Goal: Task Accomplishment & Management: Manage account settings

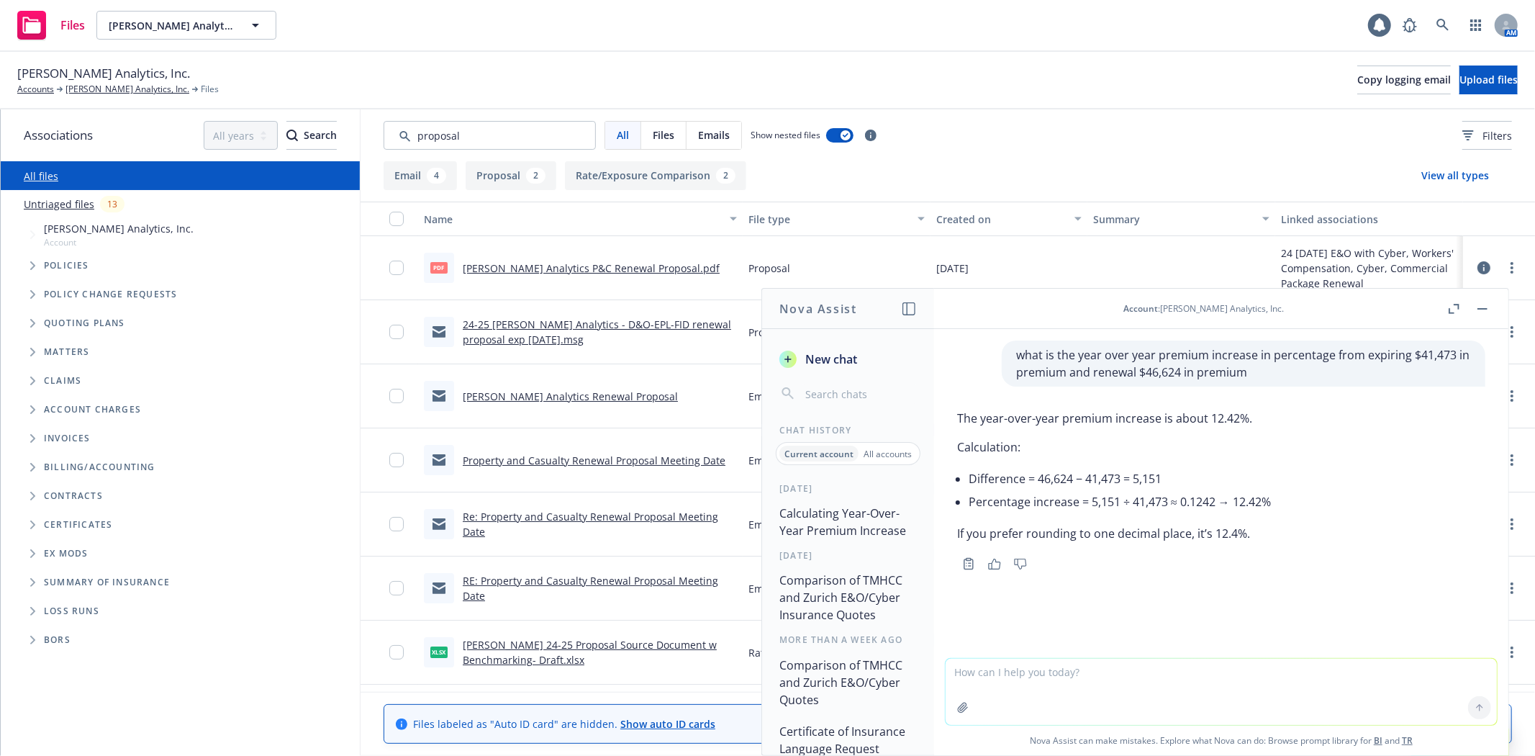
click at [1012, 675] on textarea at bounding box center [1220, 691] width 551 height 66
type textarea "what si bricking loss coverage?"
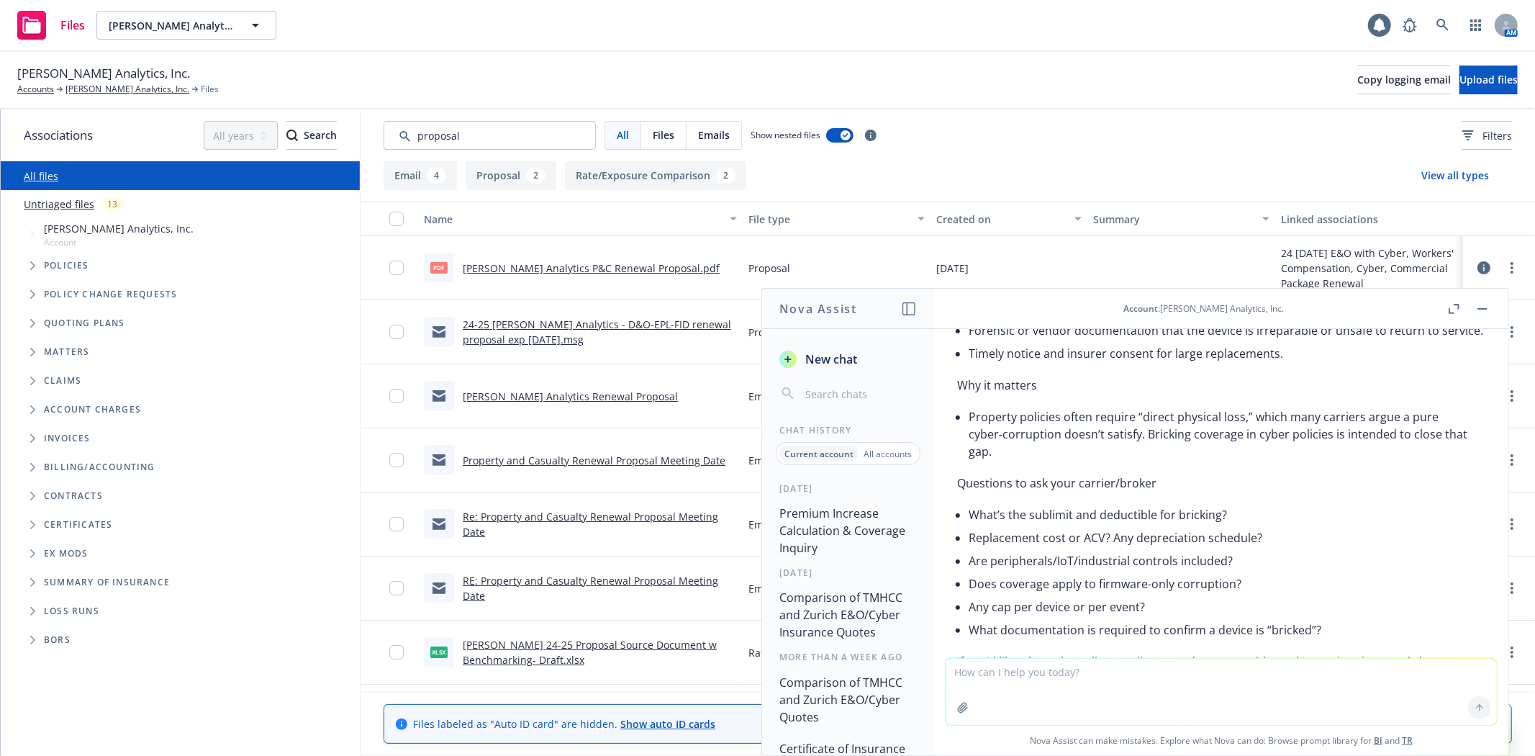
scroll to position [995, 0]
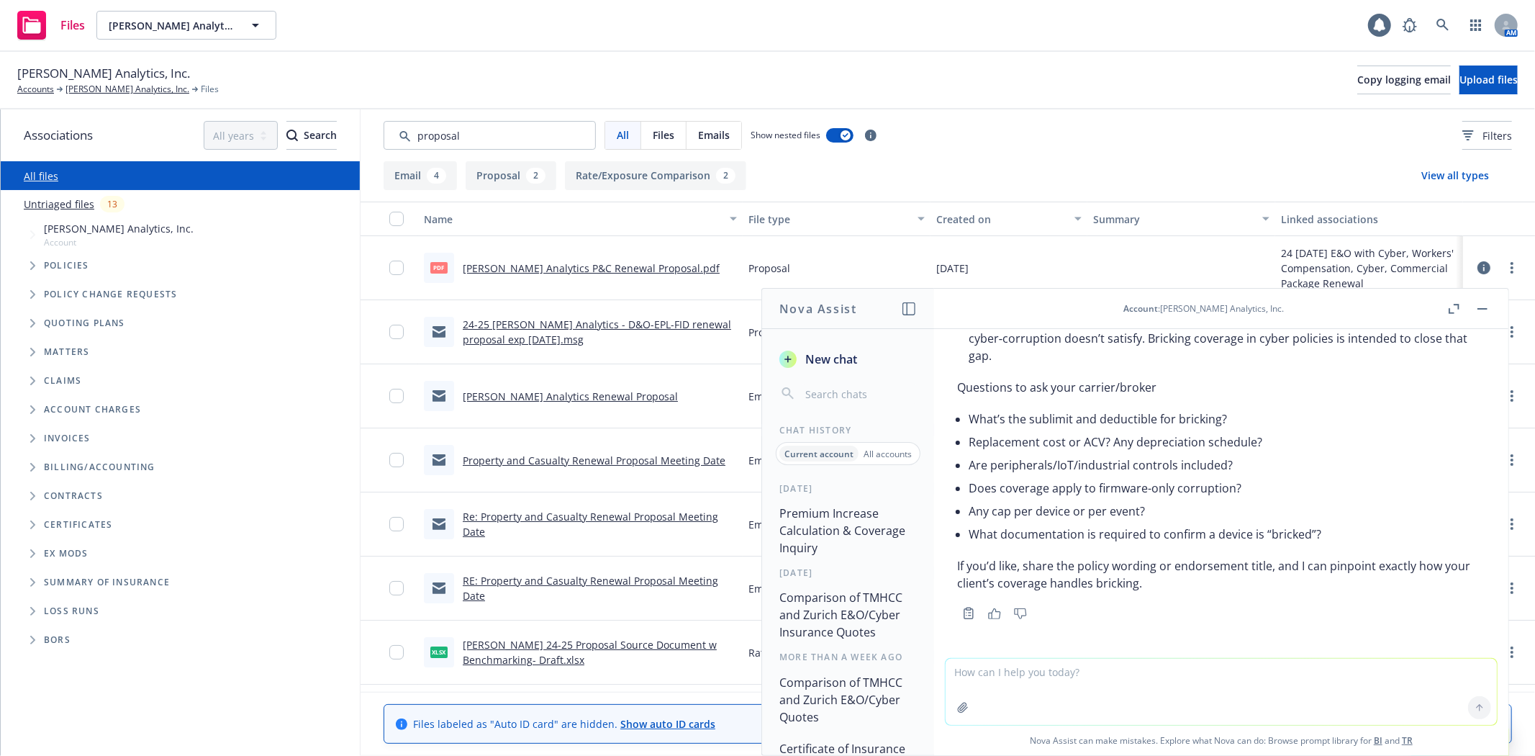
click at [1067, 663] on textarea at bounding box center [1220, 691] width 551 height 66
paste textarea "Dependent Business Interruption - System Failure"
type textarea "Dependent Business Interruption - System Failure"
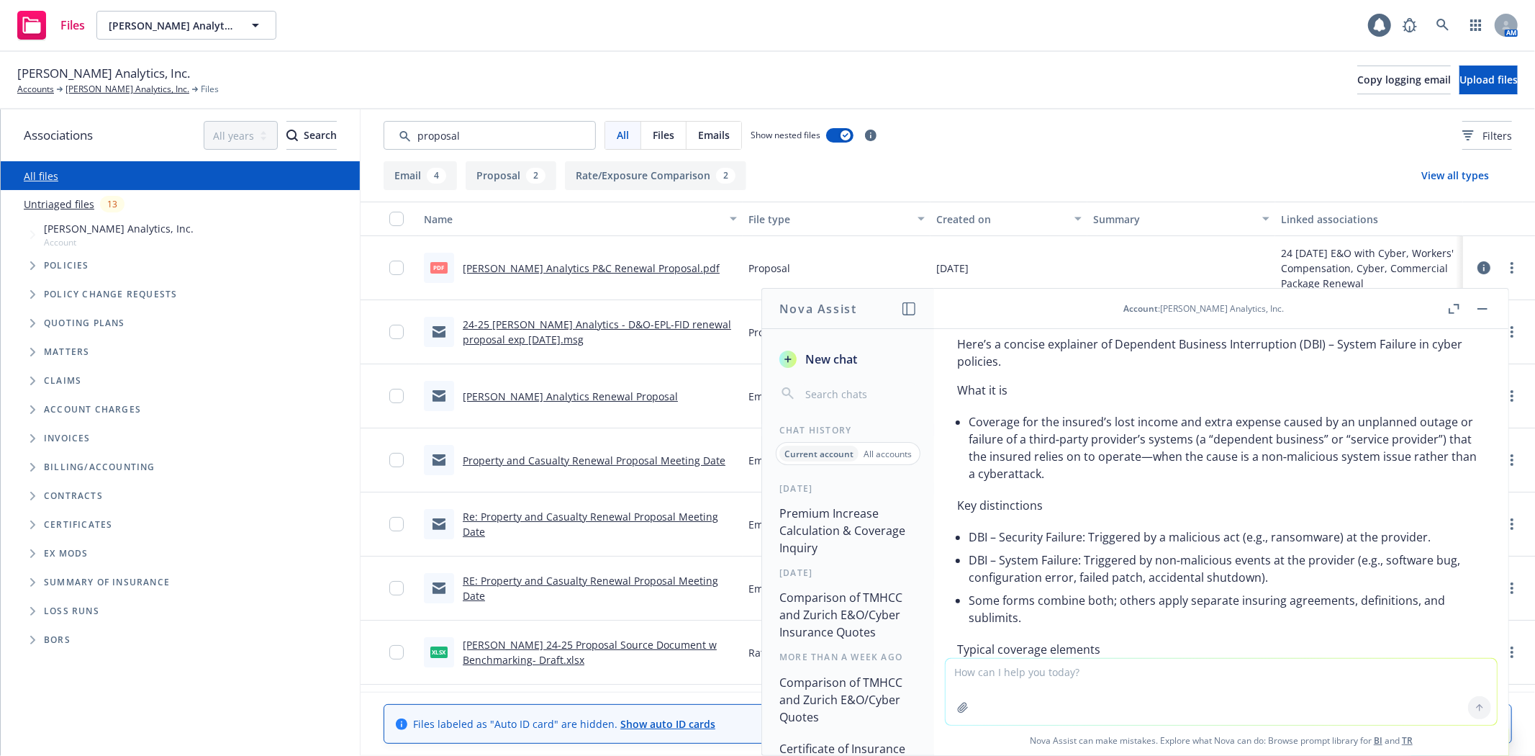
scroll to position [1286, 0]
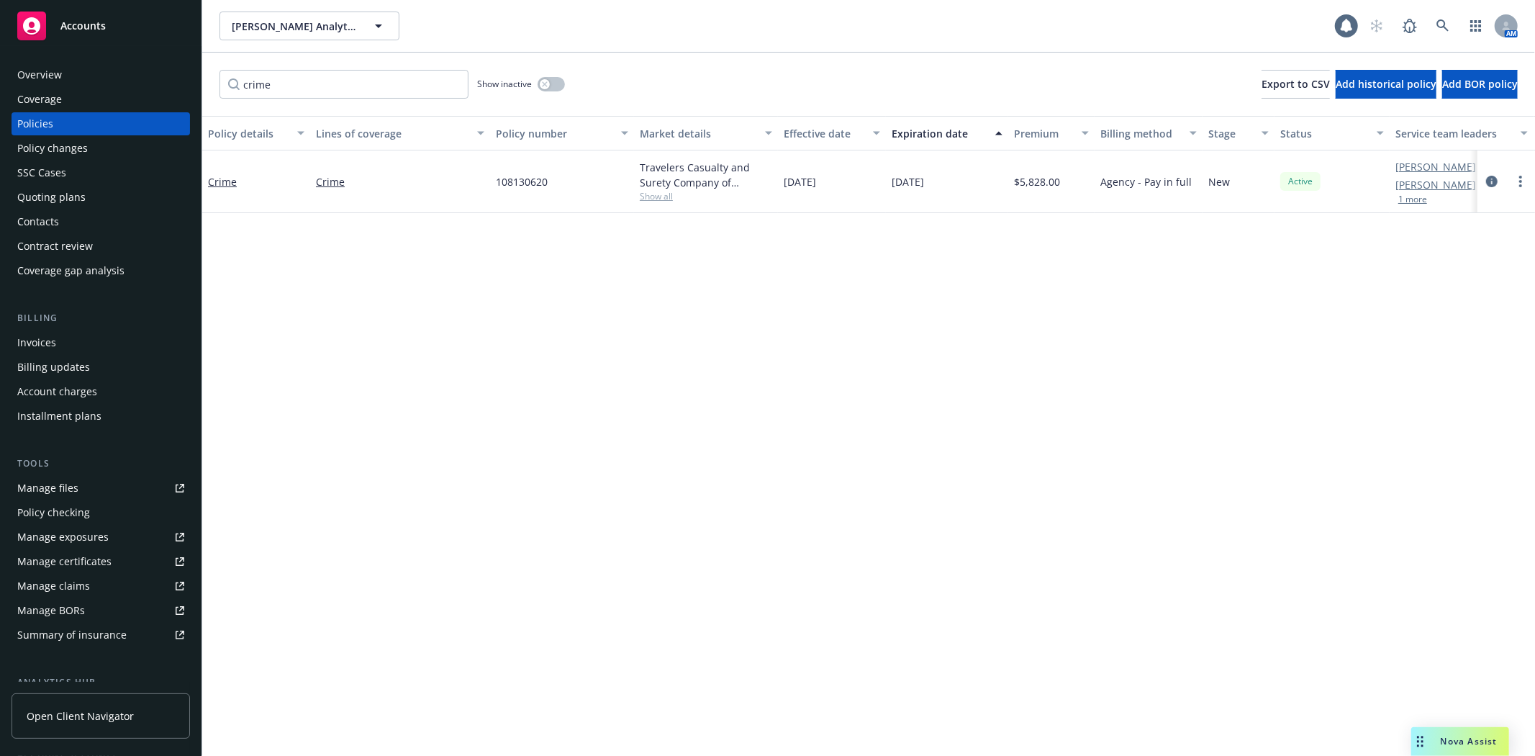
click at [61, 71] on div "Overview" at bounding box center [100, 74] width 167 height 23
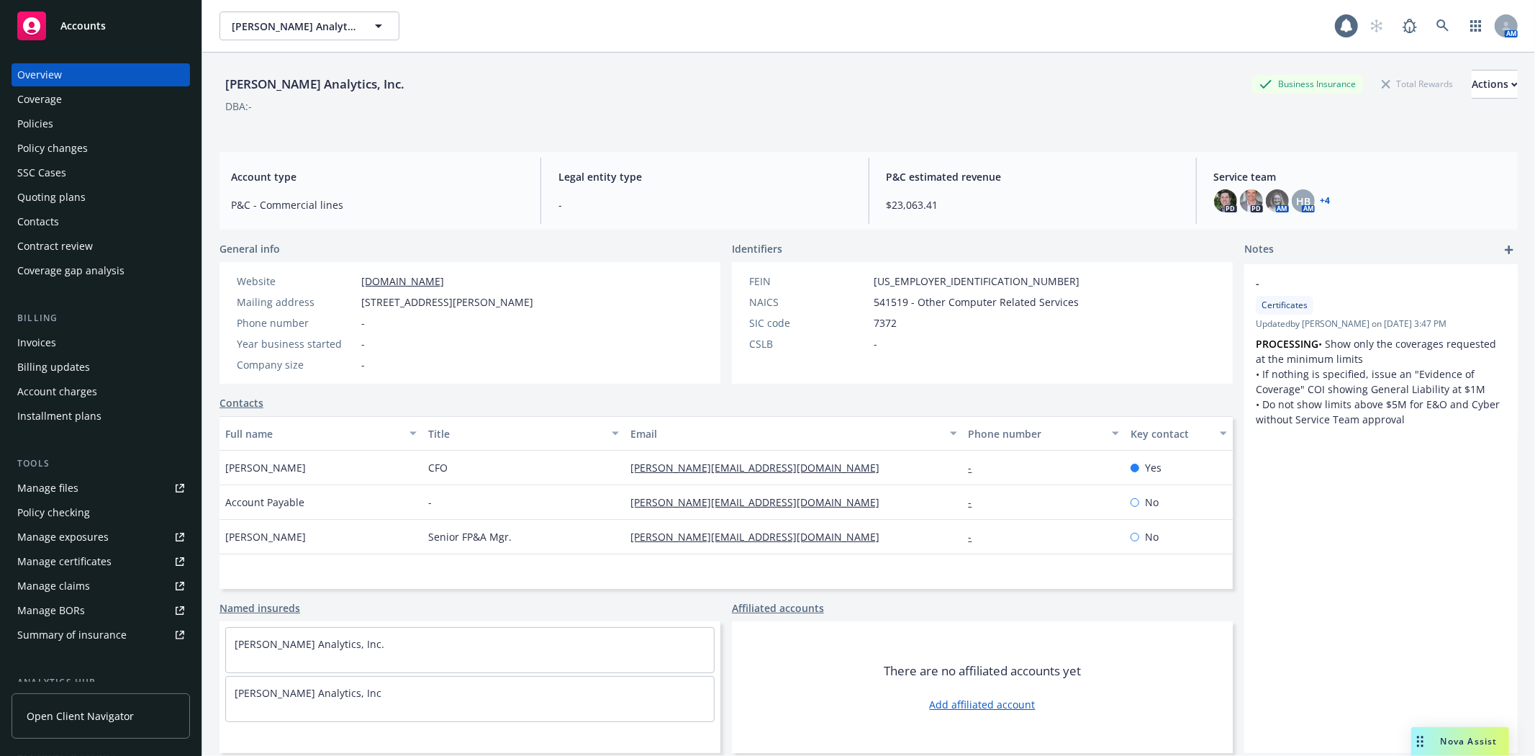
click at [65, 216] on div "Contacts" at bounding box center [100, 221] width 167 height 23
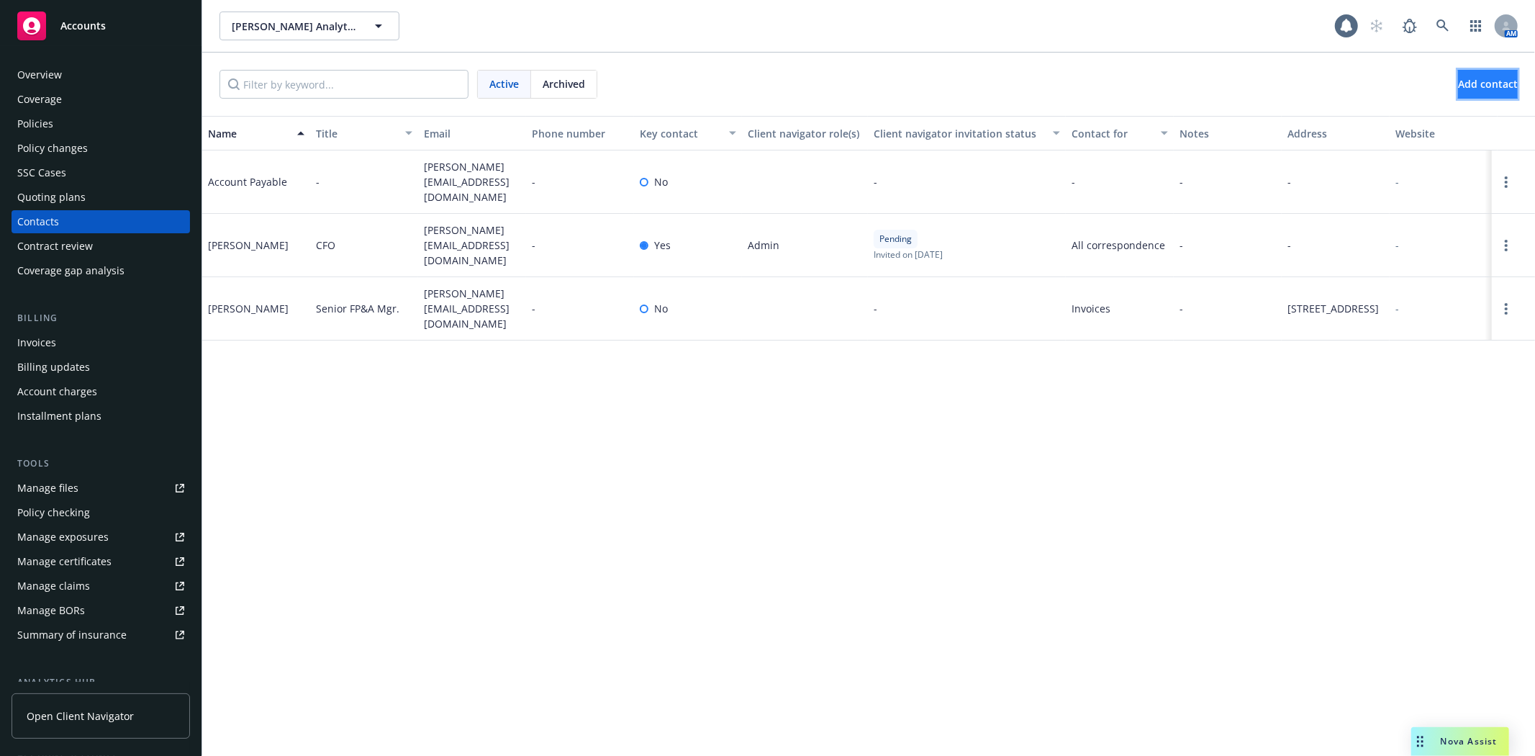
click at [1458, 92] on button "Add contact" at bounding box center [1488, 84] width 60 height 29
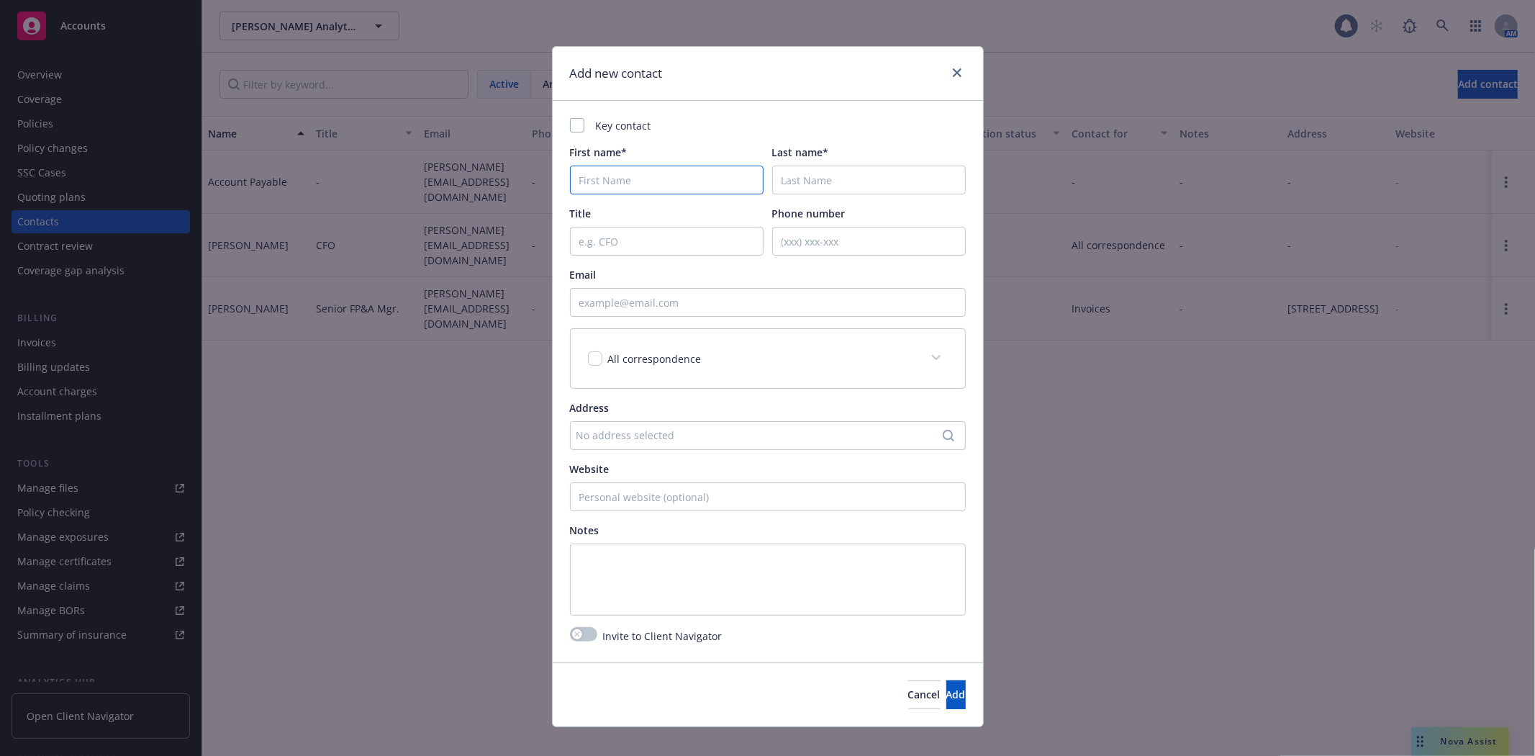
click at [591, 191] on input "First name*" at bounding box center [667, 179] width 194 height 29
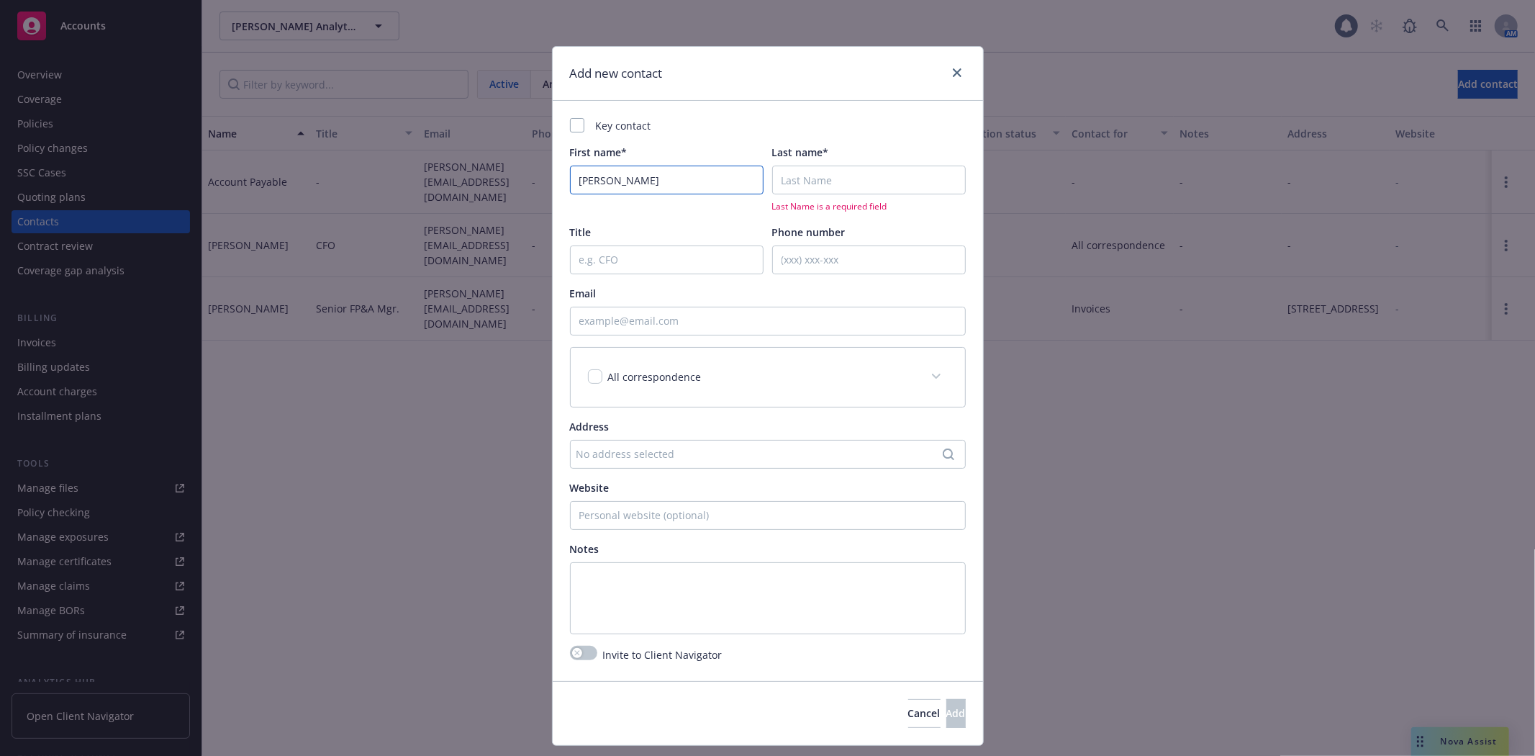
type input "Sherri"
click at [838, 183] on input "Last name*" at bounding box center [869, 179] width 194 height 29
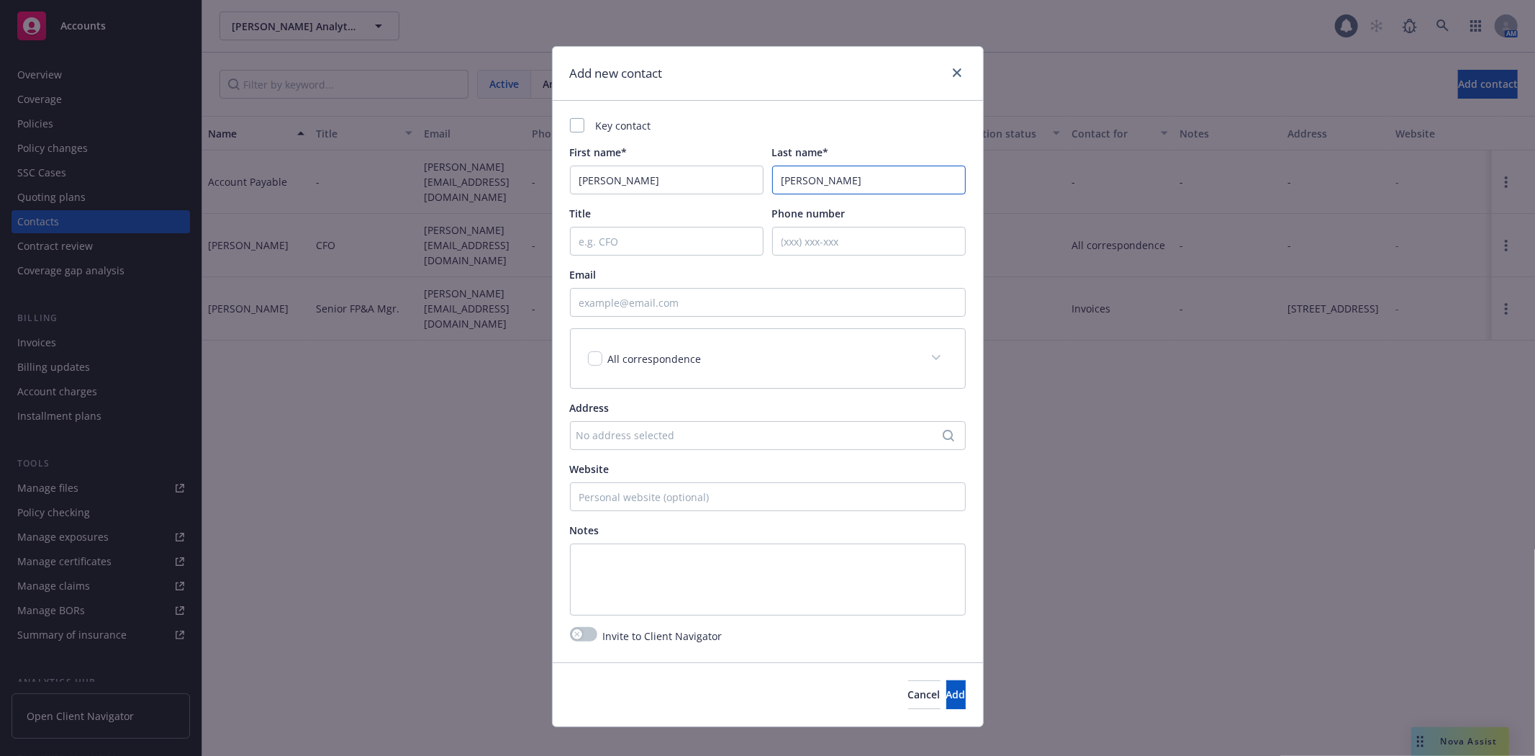
type input "Giltner"
click at [854, 119] on div "Key contact" at bounding box center [768, 125] width 396 height 15
click at [687, 242] on input "Title" at bounding box center [667, 241] width 194 height 29
click at [676, 243] on input "Title" at bounding box center [667, 241] width 194 height 29
click at [667, 240] on input "Senior Accounting manager" at bounding box center [667, 241] width 194 height 29
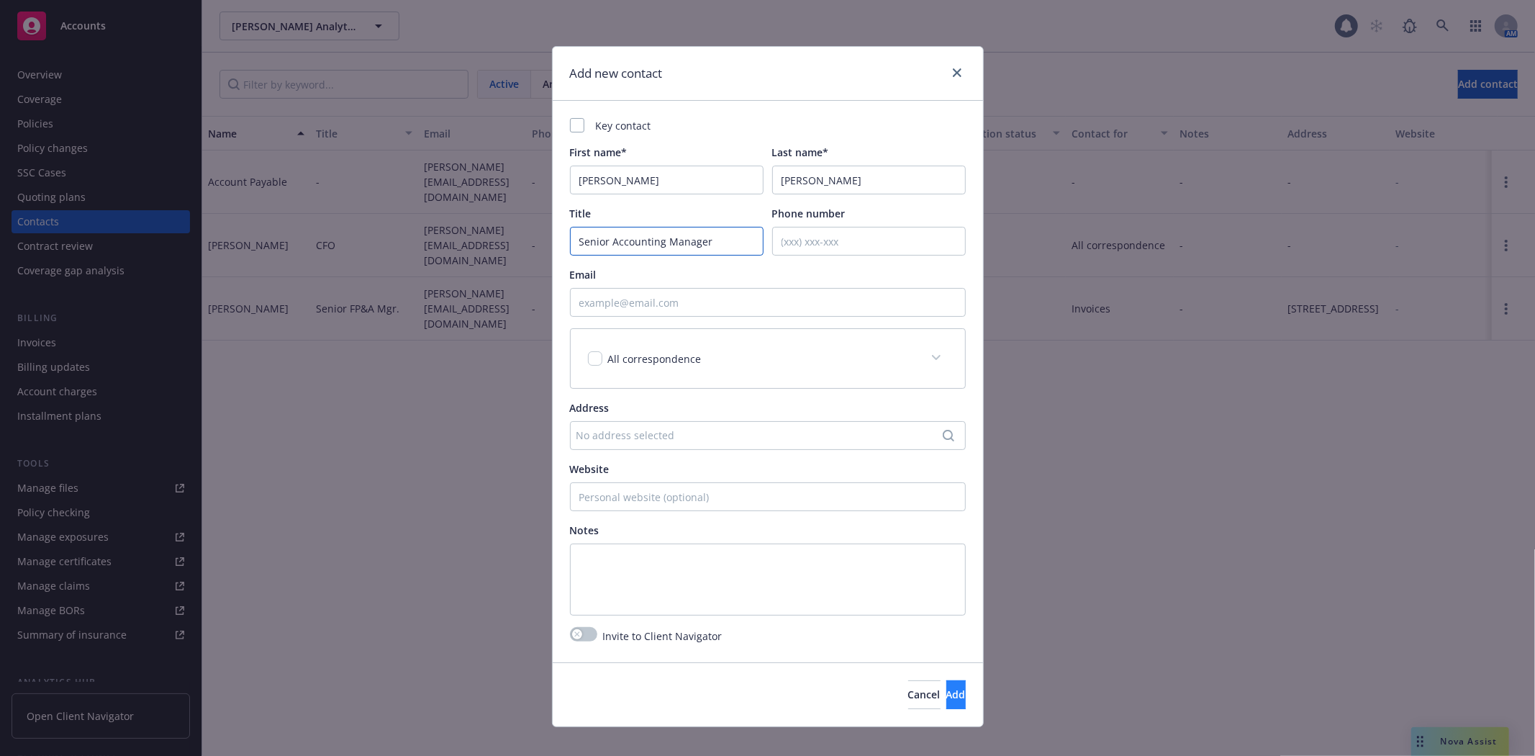
type input "Senior Accounting Manager"
click at [946, 697] on button "Add" at bounding box center [955, 694] width 19 height 29
